Goal: Check status: Check status

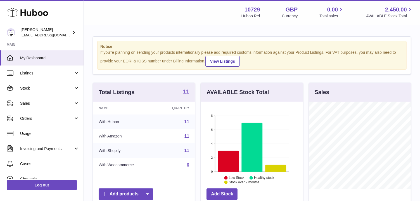
scroll to position [87, 102]
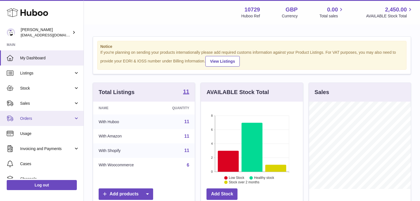
click at [50, 113] on link "Orders" at bounding box center [42, 118] width 84 height 15
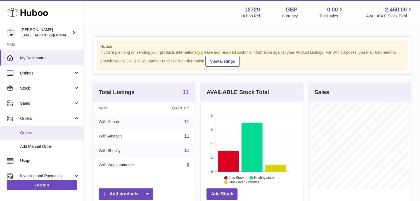
click at [49, 131] on span "Orders" at bounding box center [49, 132] width 59 height 5
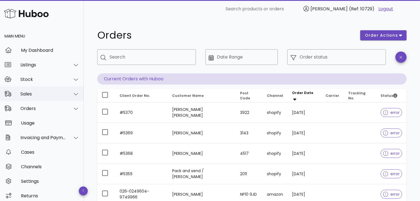
click at [56, 91] on div "Sales" at bounding box center [43, 93] width 46 height 5
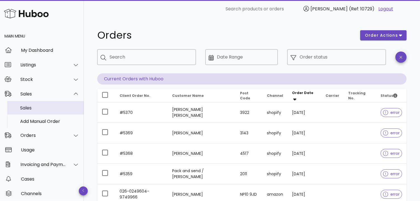
click at [50, 111] on div "Sales" at bounding box center [49, 108] width 59 height 12
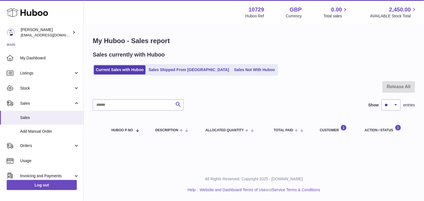
click at [175, 70] on link "Sales Shipped From [GEOGRAPHIC_DATA]" at bounding box center [189, 69] width 84 height 9
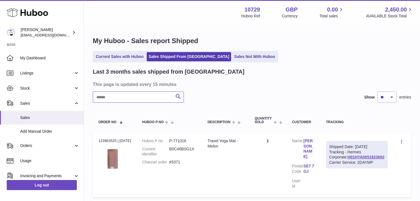
click at [133, 99] on input "text" at bounding box center [138, 96] width 91 height 11
type input "********"
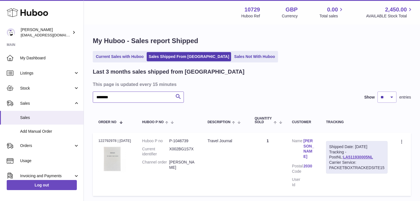
scroll to position [31, 0]
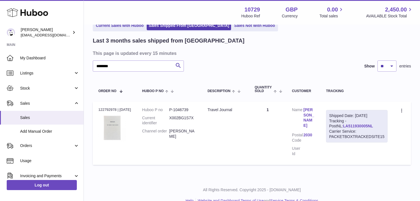
click at [343, 124] on link "LA511930005NL" at bounding box center [358, 126] width 30 height 4
